Goal: Transaction & Acquisition: Purchase product/service

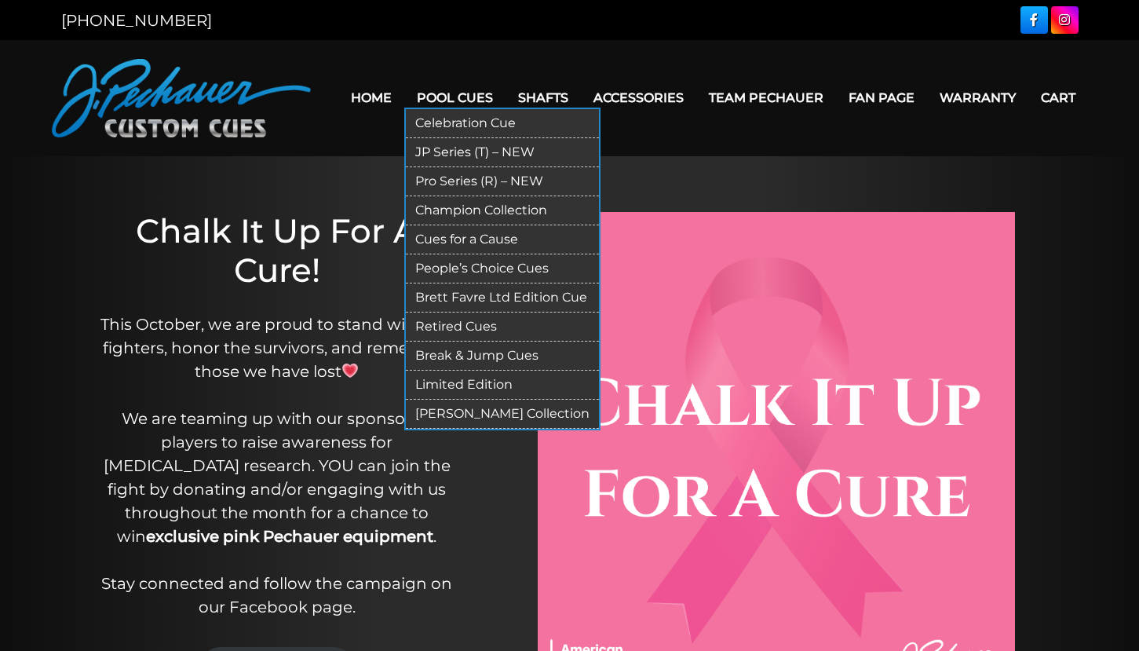
click at [426, 153] on link "JP Series (T) – NEW" at bounding box center [502, 152] width 193 height 29
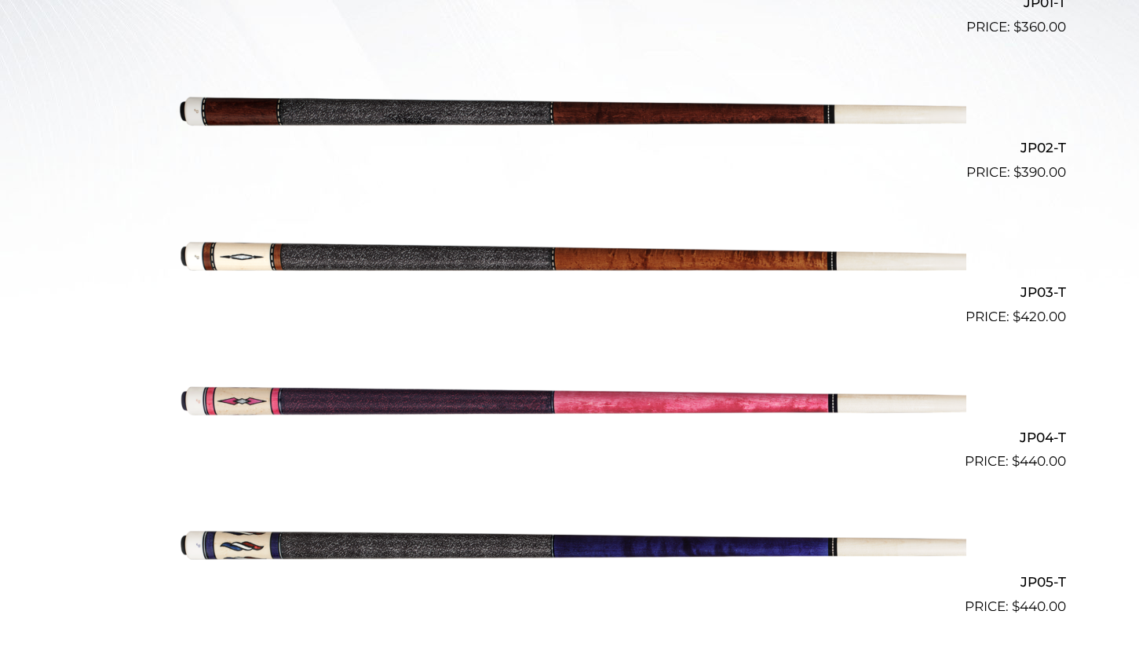
scroll to position [641, 0]
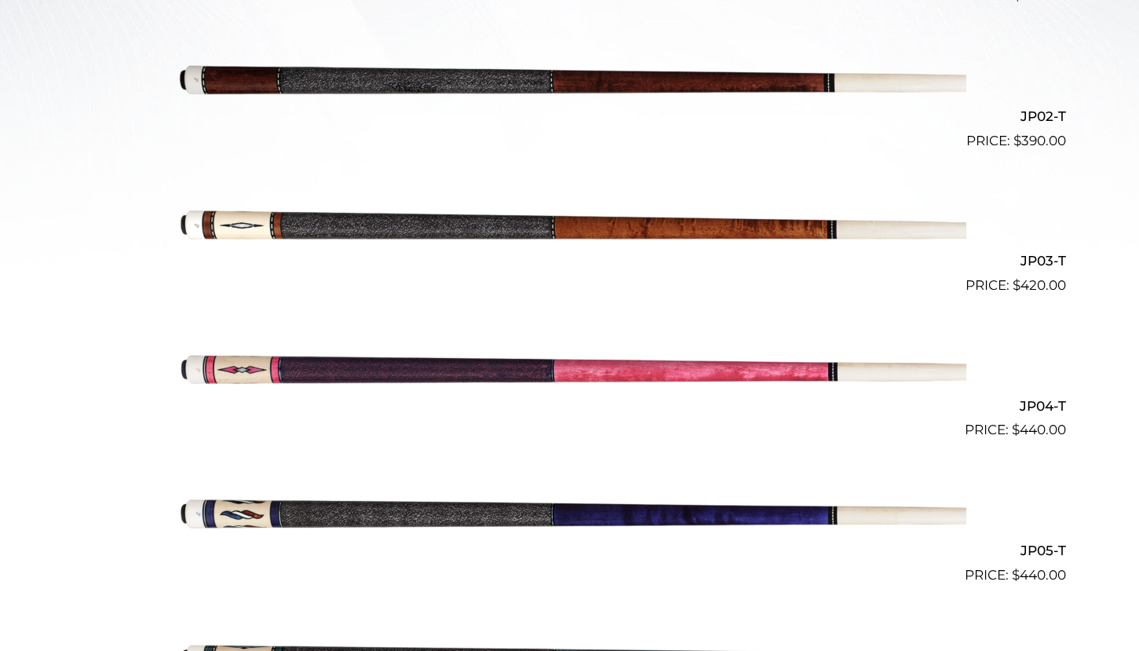
click at [510, 236] on img at bounding box center [570, 224] width 793 height 132
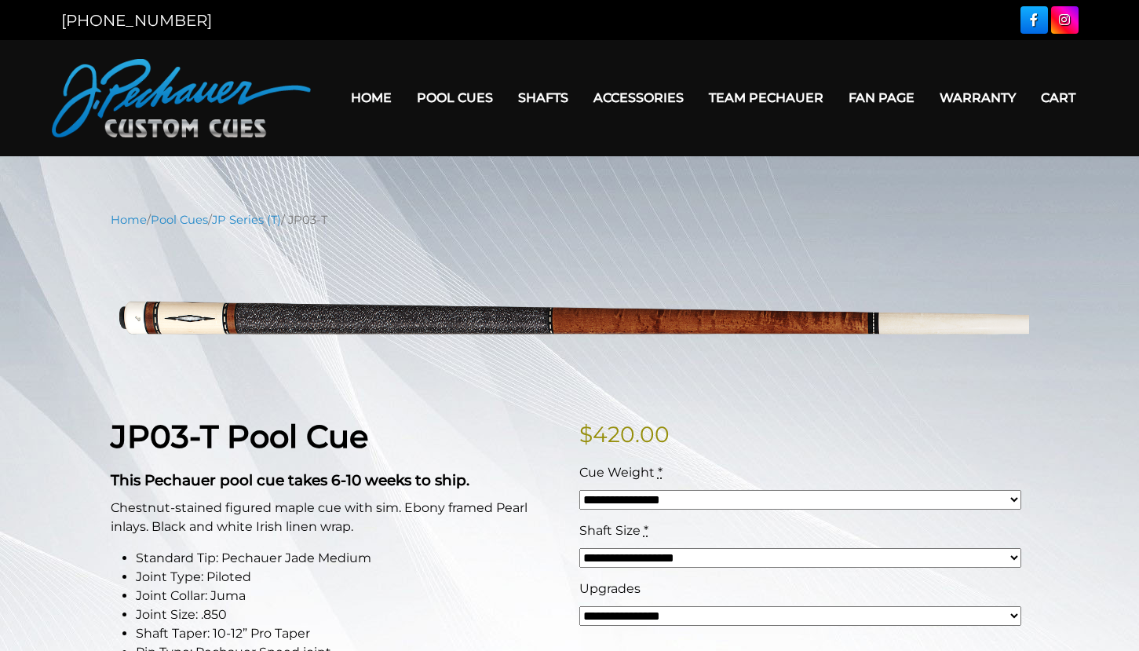
click at [623, 222] on nav "Home / Pool Cues / JP Series (T) / JP03-T" at bounding box center [570, 219] width 919 height 17
